Goal: Task Accomplishment & Management: Use online tool/utility

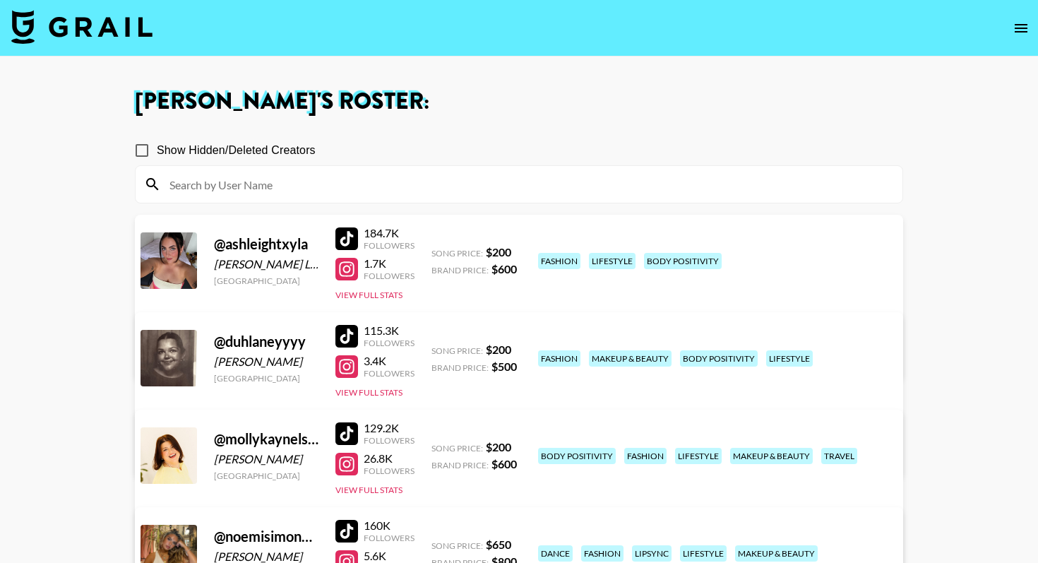
click at [119, 39] on img at bounding box center [81, 27] width 141 height 34
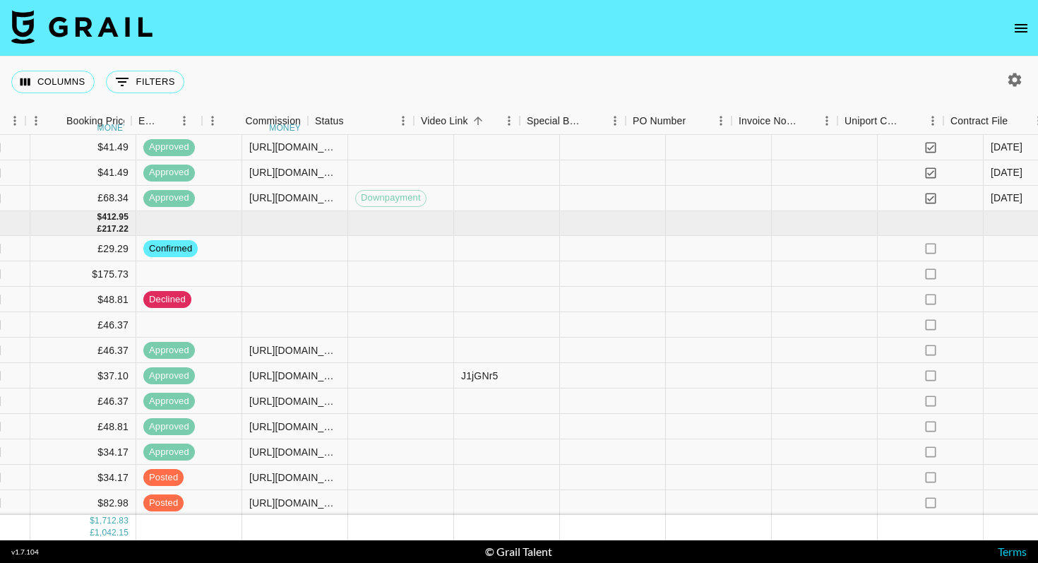
scroll to position [1117, 1306]
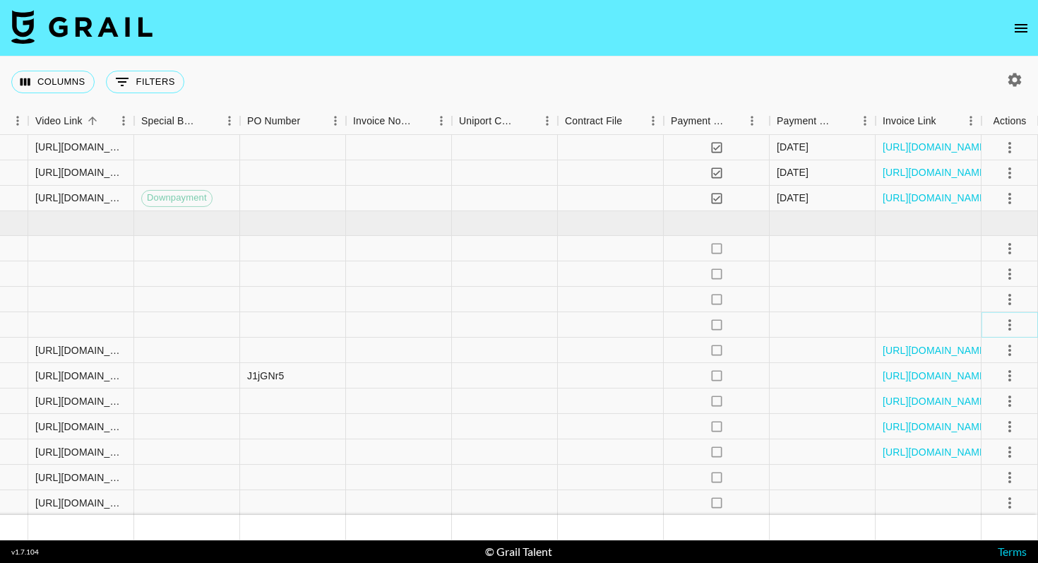
click at [1009, 320] on icon "select merge strategy" at bounding box center [1009, 324] width 3 height 11
click at [995, 350] on li "Confirm" at bounding box center [992, 354] width 92 height 25
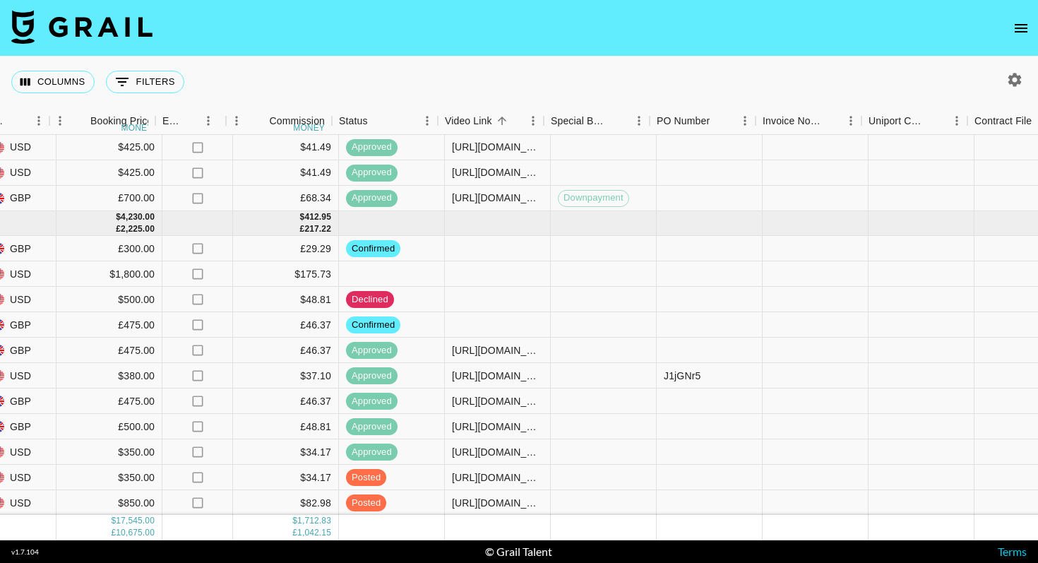
scroll to position [1117, 901]
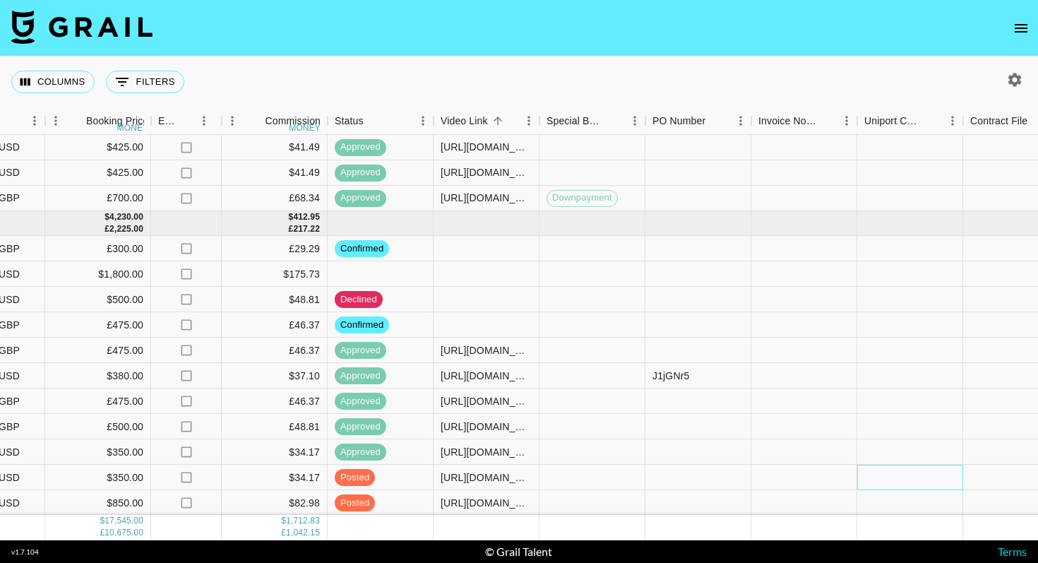
click at [879, 479] on div at bounding box center [910, 477] width 106 height 25
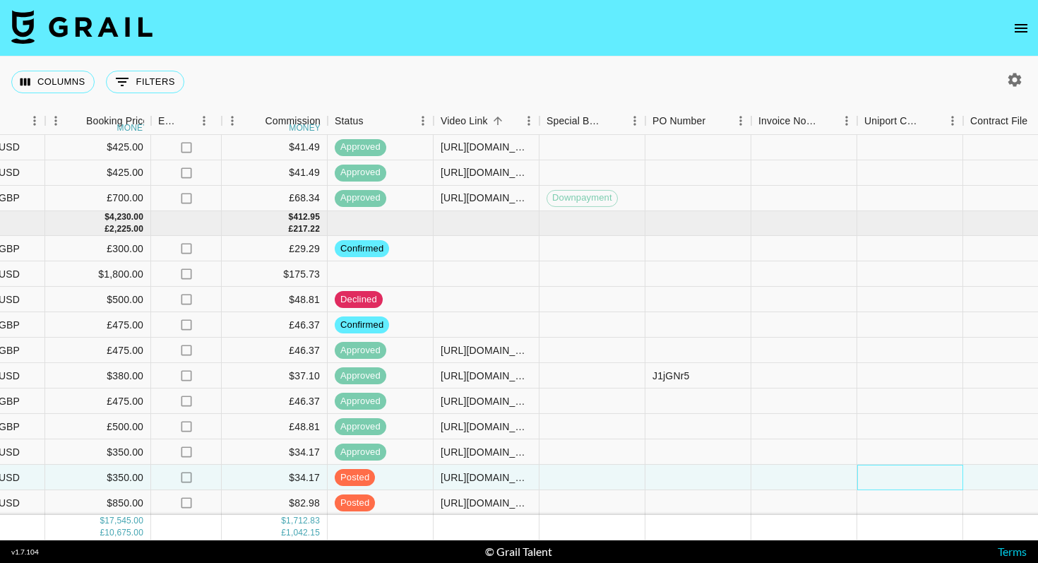
click at [879, 479] on div at bounding box center [910, 477] width 106 height 25
type input "[EMAIL_ADDRESS][DOMAIN_NAME]"
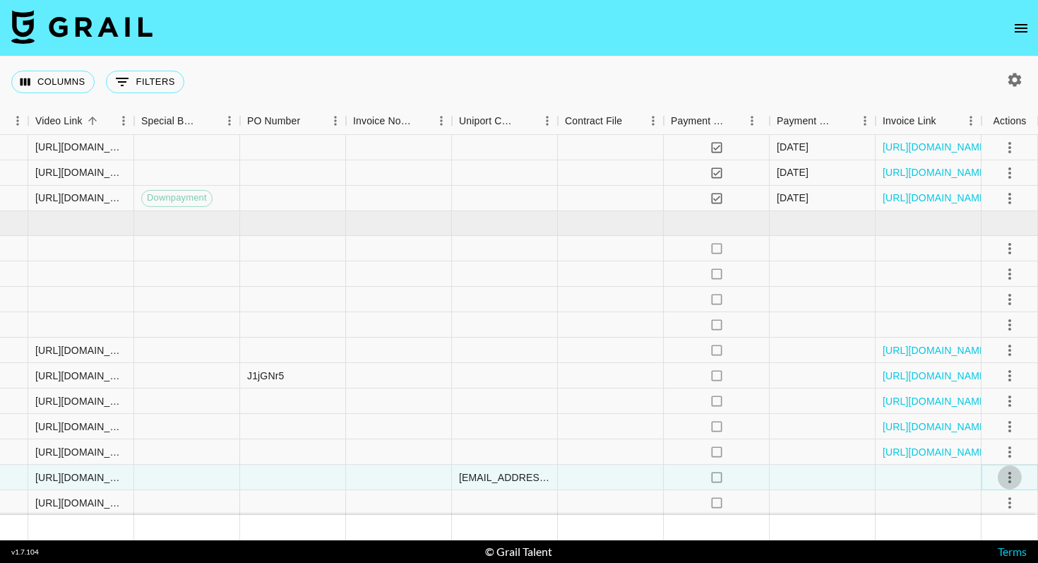
click at [1010, 474] on icon "select merge strategy" at bounding box center [1009, 477] width 17 height 17
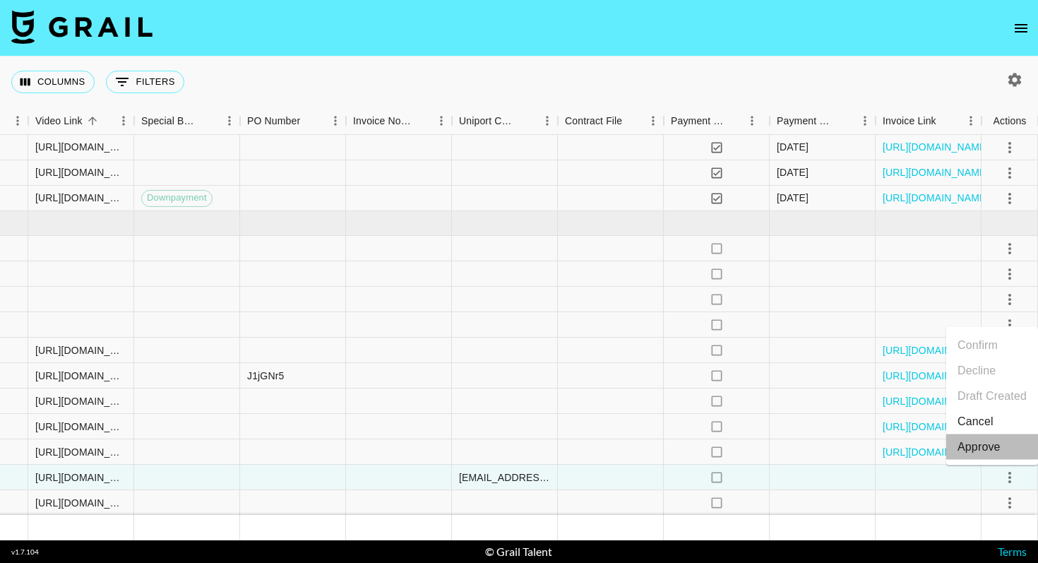
click at [984, 443] on div "Approve" at bounding box center [978, 446] width 43 height 17
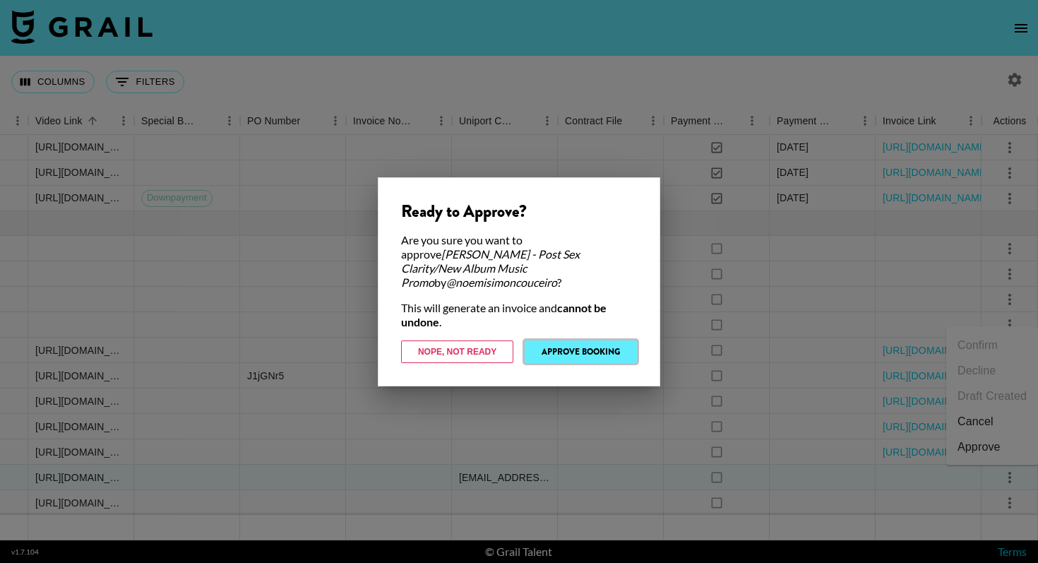
click at [606, 344] on button "Approve Booking" at bounding box center [581, 351] width 112 height 23
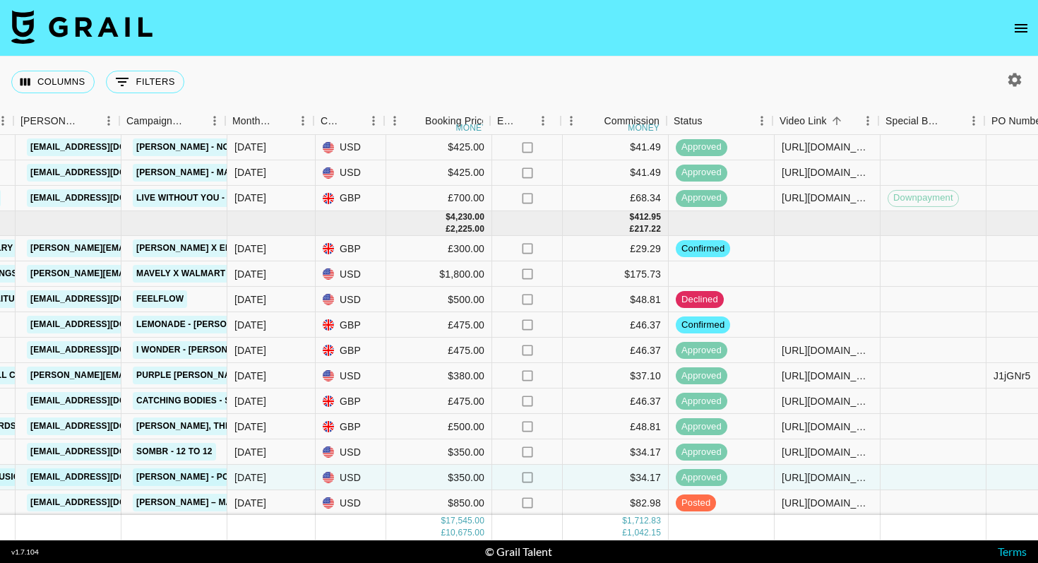
scroll to position [1117, 562]
